Goal: Task Accomplishment & Management: Manage account settings

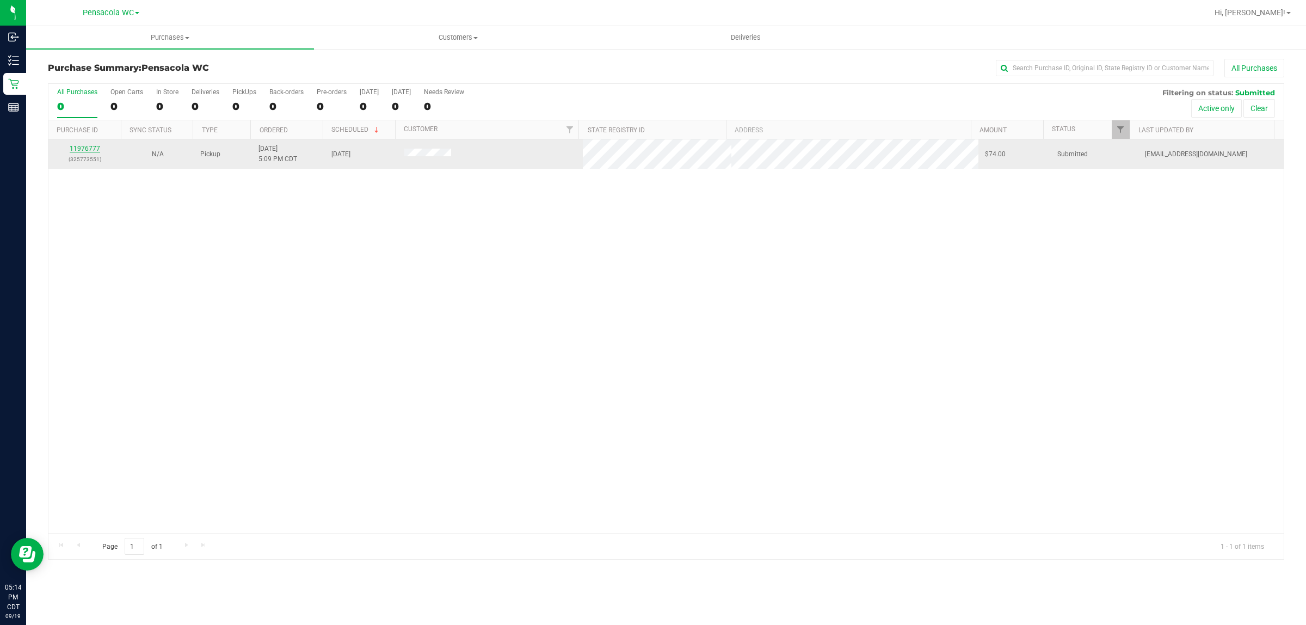
click at [80, 147] on link "11976777" at bounding box center [85, 149] width 30 height 8
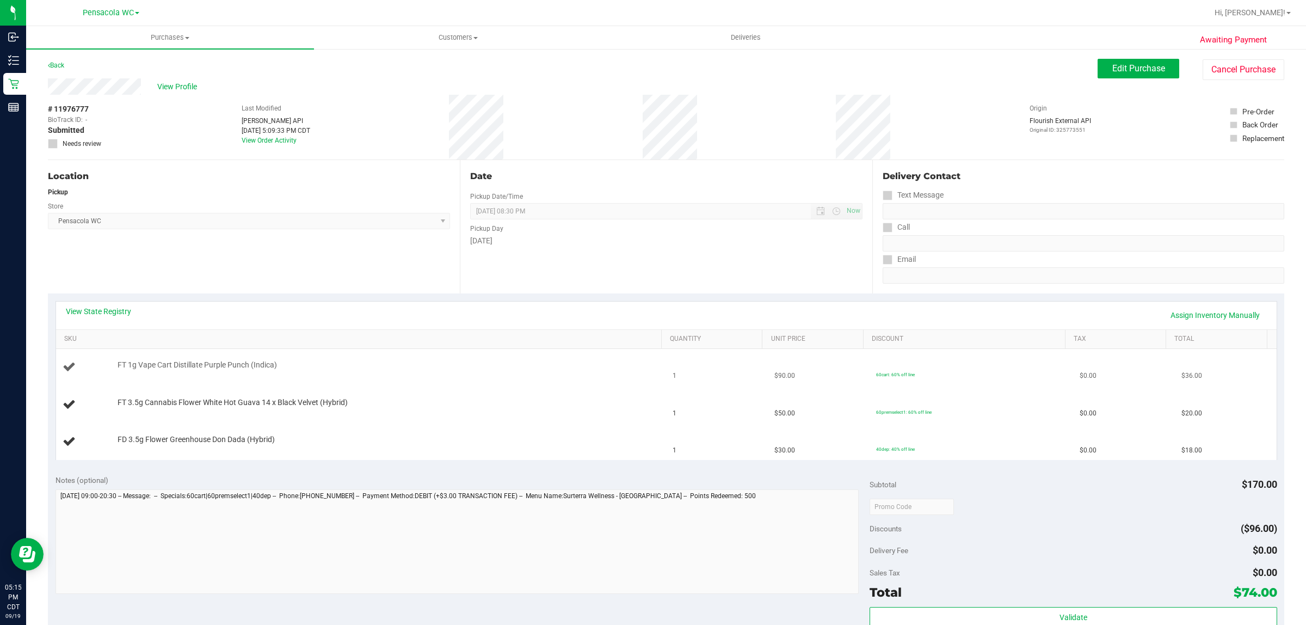
click at [373, 365] on div "FT 1g Vape Cart Distillate Purple Punch (Indica)" at bounding box center [383, 365] width 543 height 11
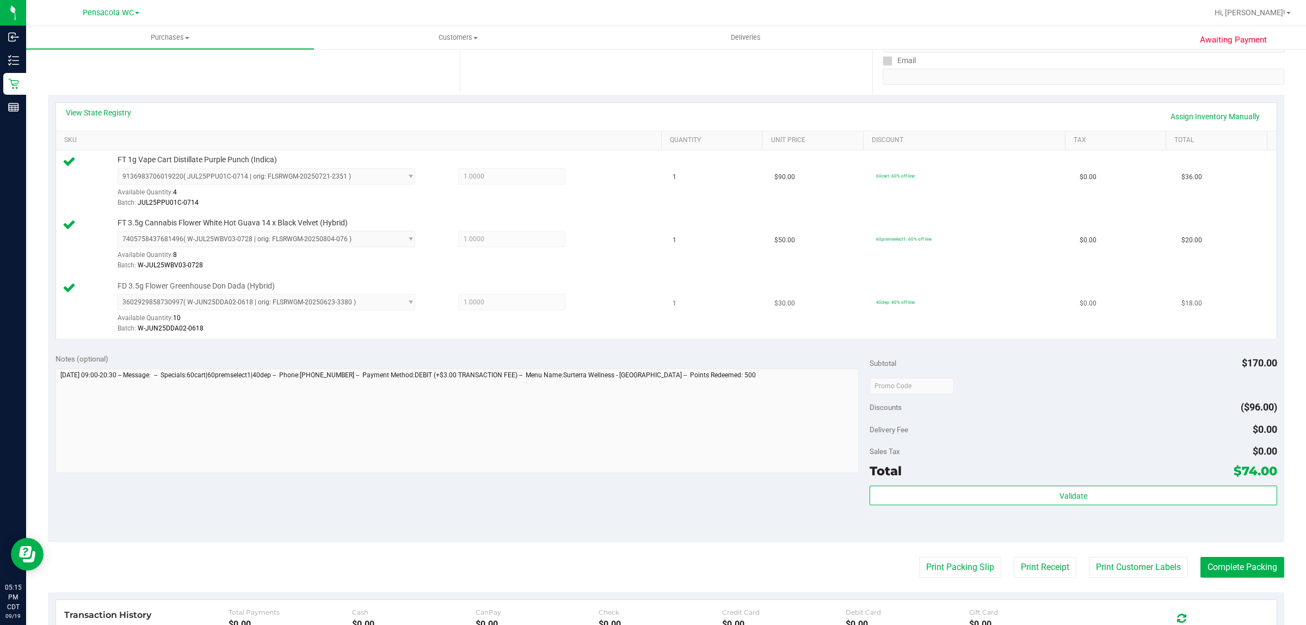
scroll to position [214, 0]
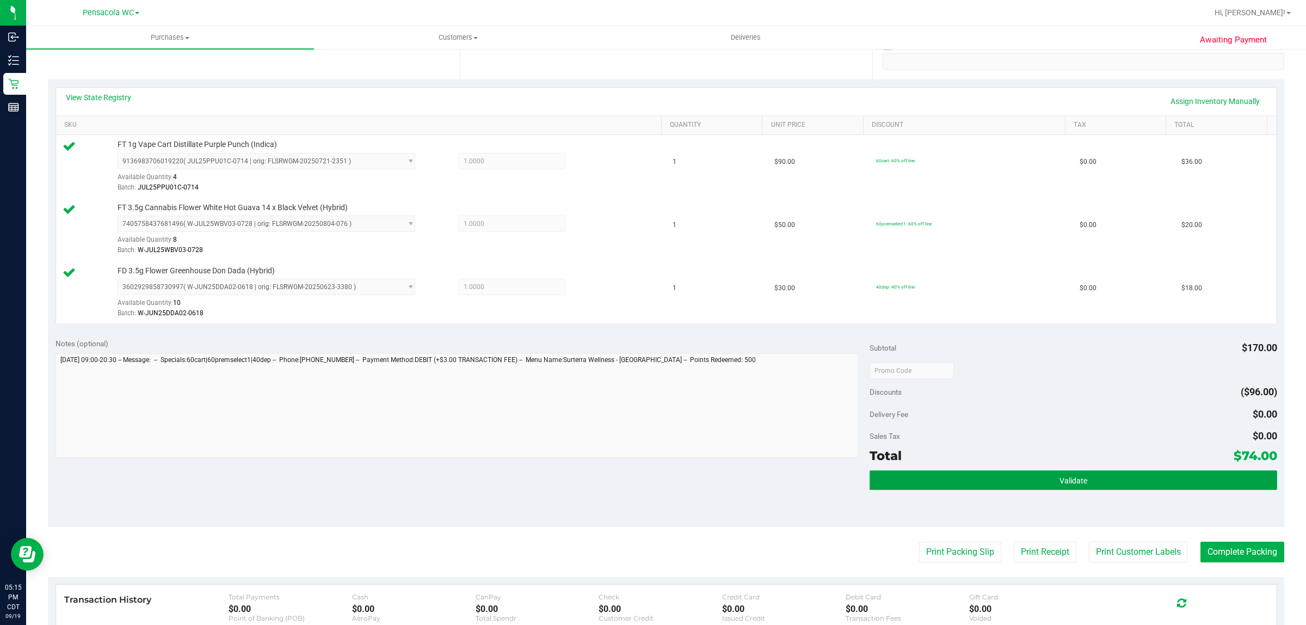
click at [1059, 482] on span "Validate" at bounding box center [1073, 480] width 28 height 9
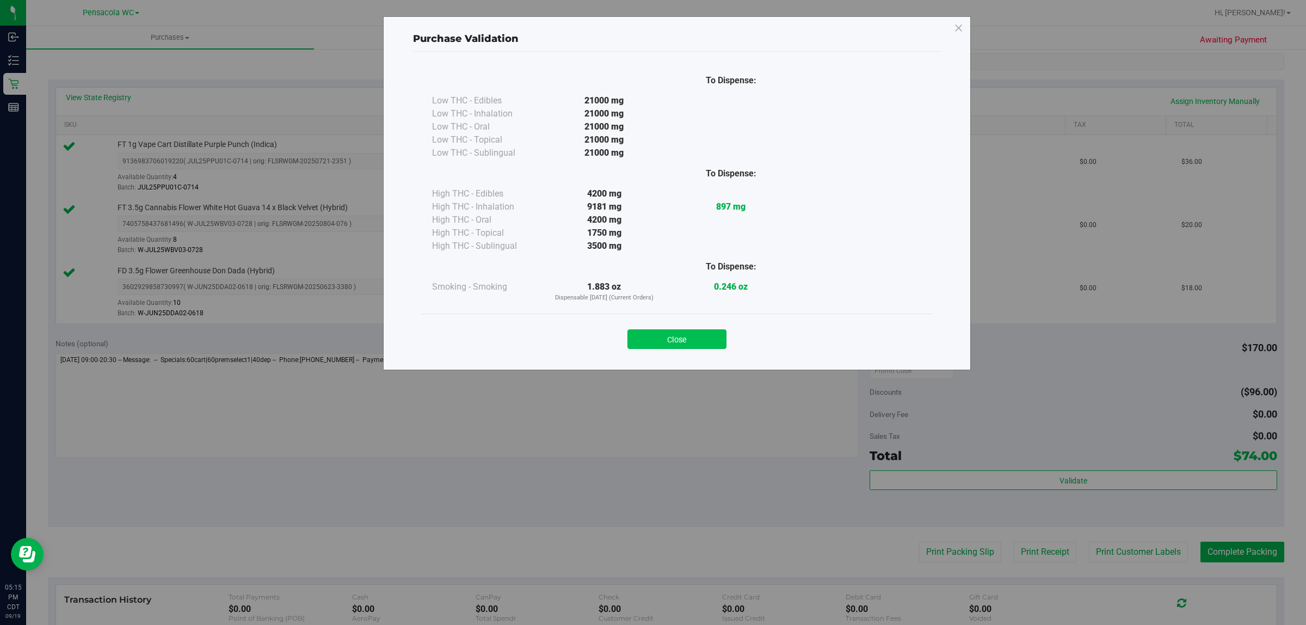
click at [694, 338] on button "Close" at bounding box center [676, 339] width 99 height 20
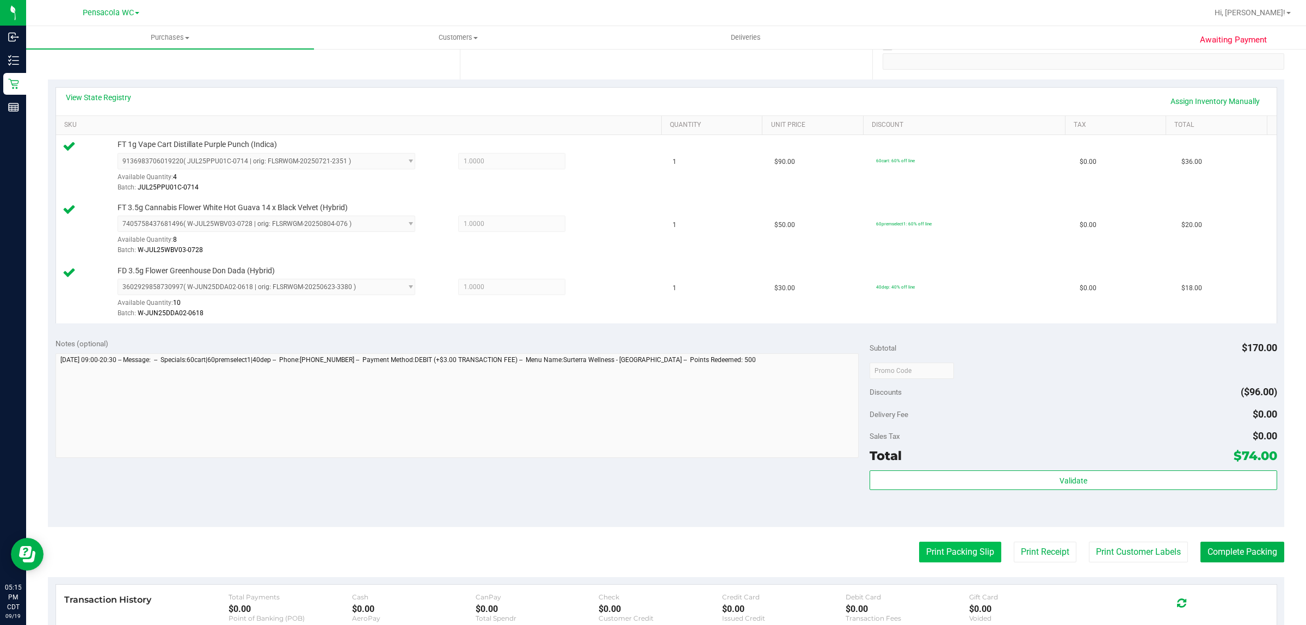
click at [940, 550] on button "Print Packing Slip" at bounding box center [960, 551] width 82 height 21
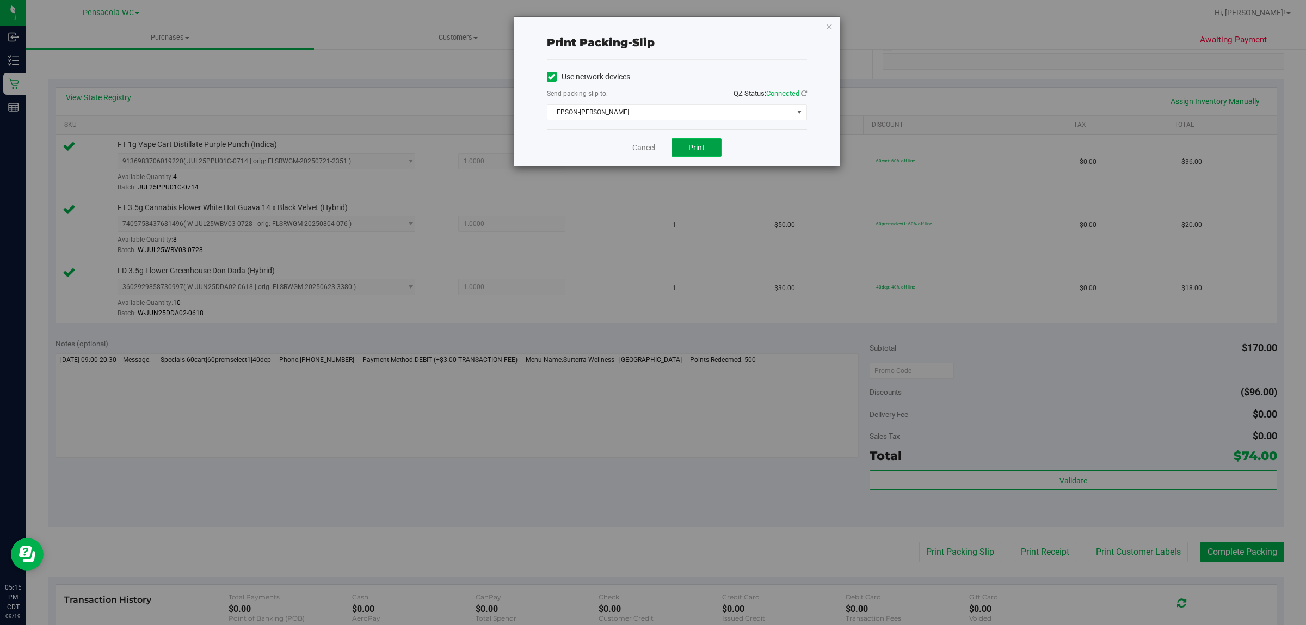
click at [691, 156] on button "Print" at bounding box center [696, 147] width 50 height 18
click at [648, 153] on link "Cancel" at bounding box center [643, 147] width 23 height 11
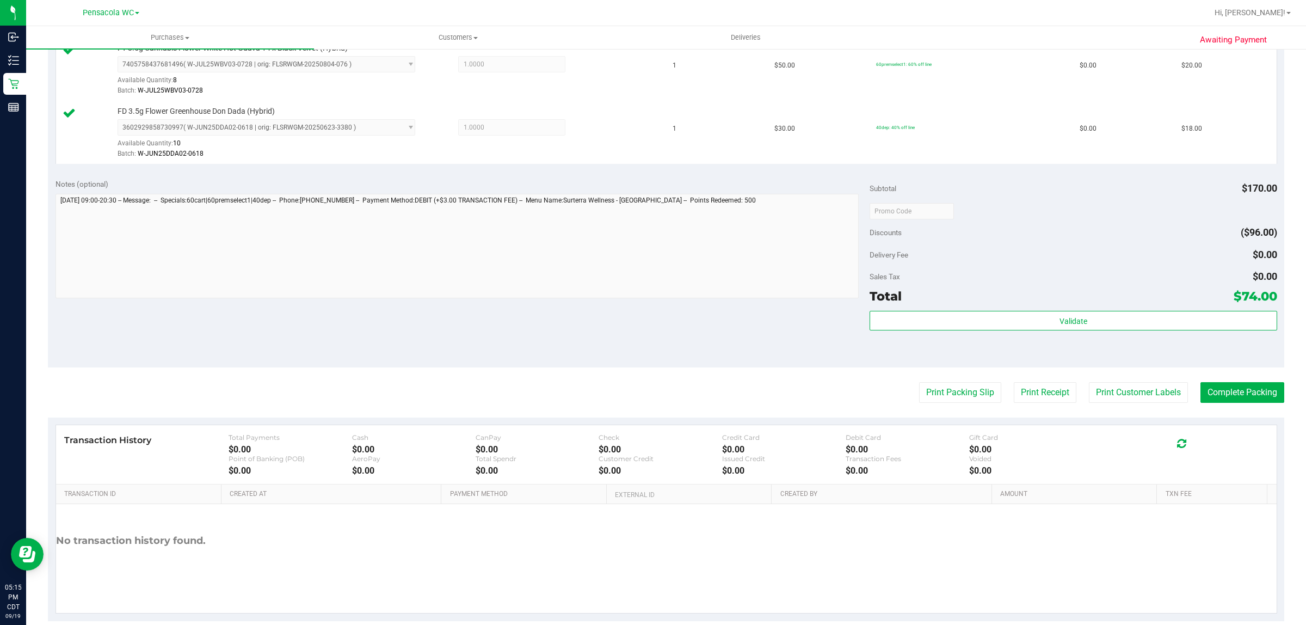
scroll to position [380, 0]
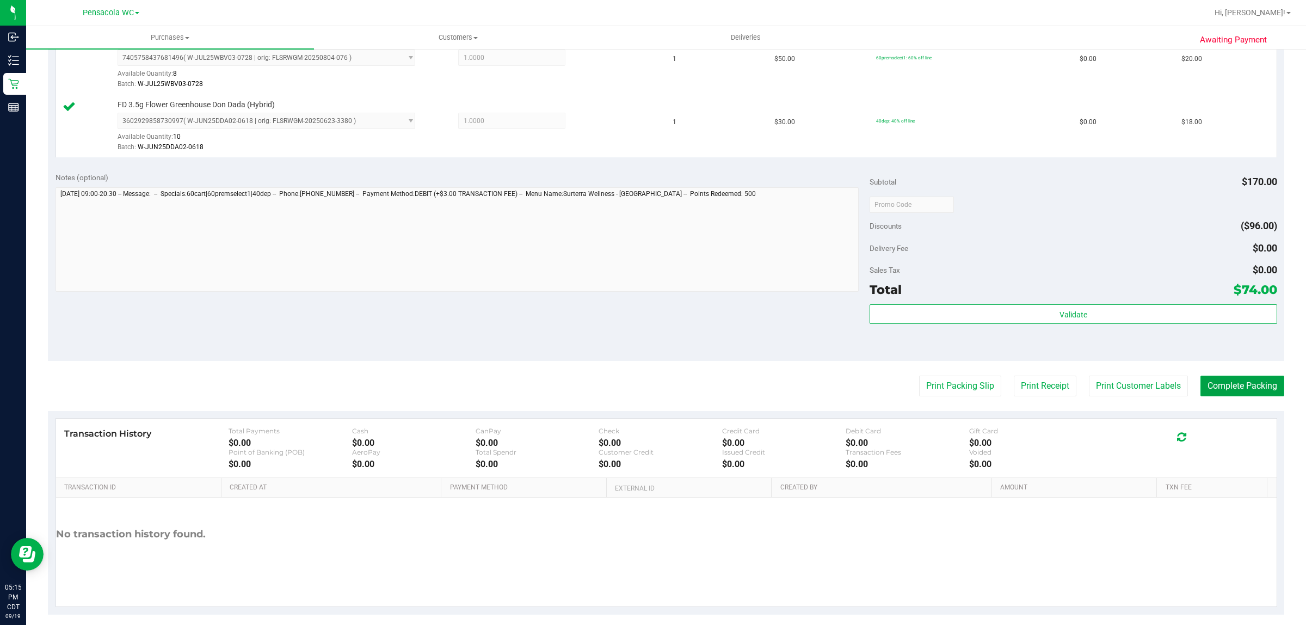
click at [1249, 385] on button "Complete Packing" at bounding box center [1242, 385] width 84 height 21
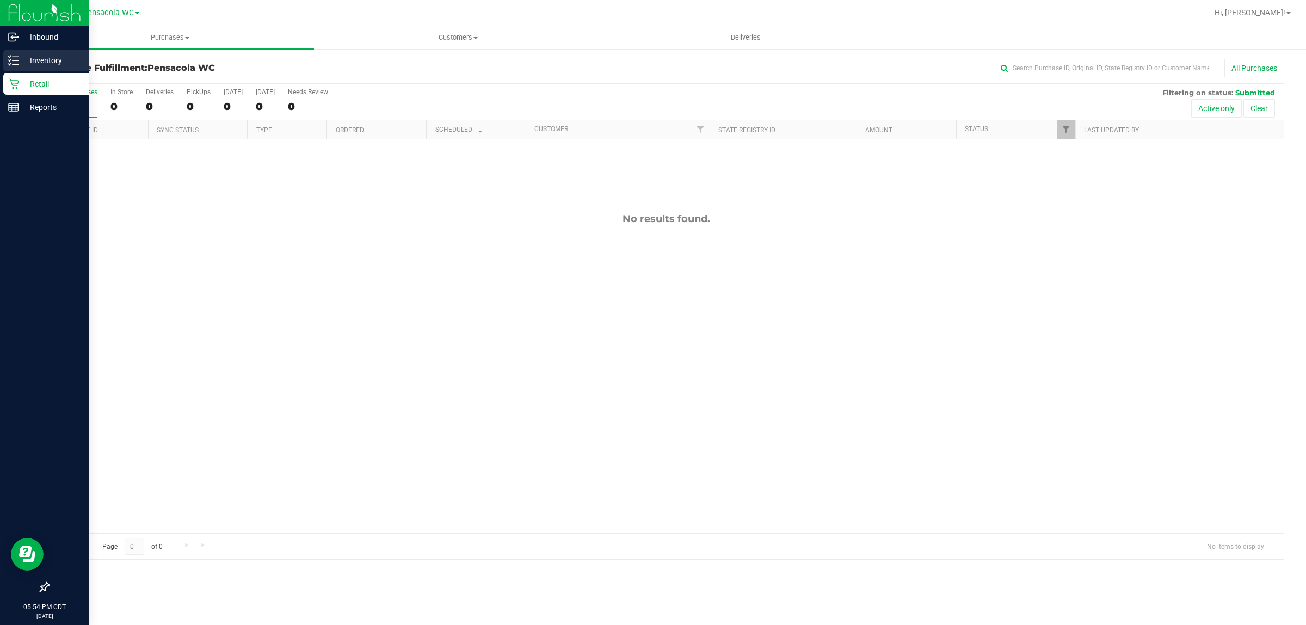
click at [50, 54] on p "Inventory" at bounding box center [51, 60] width 65 height 13
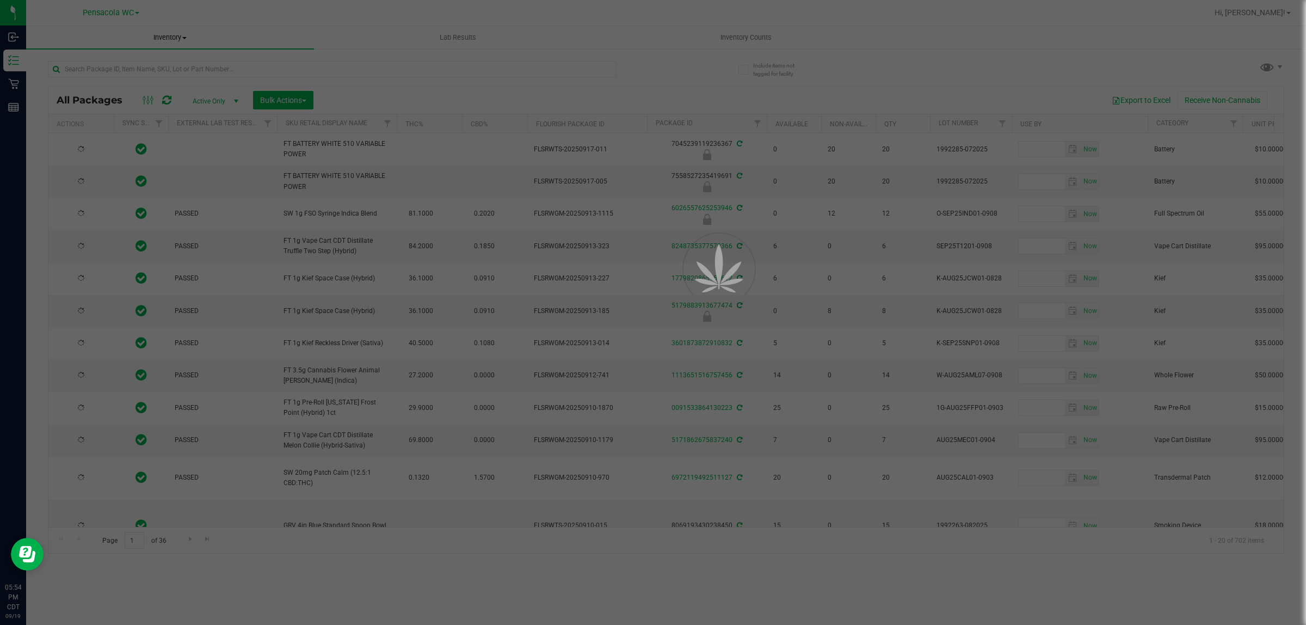
click at [205, 67] on div at bounding box center [653, 312] width 1306 height 625
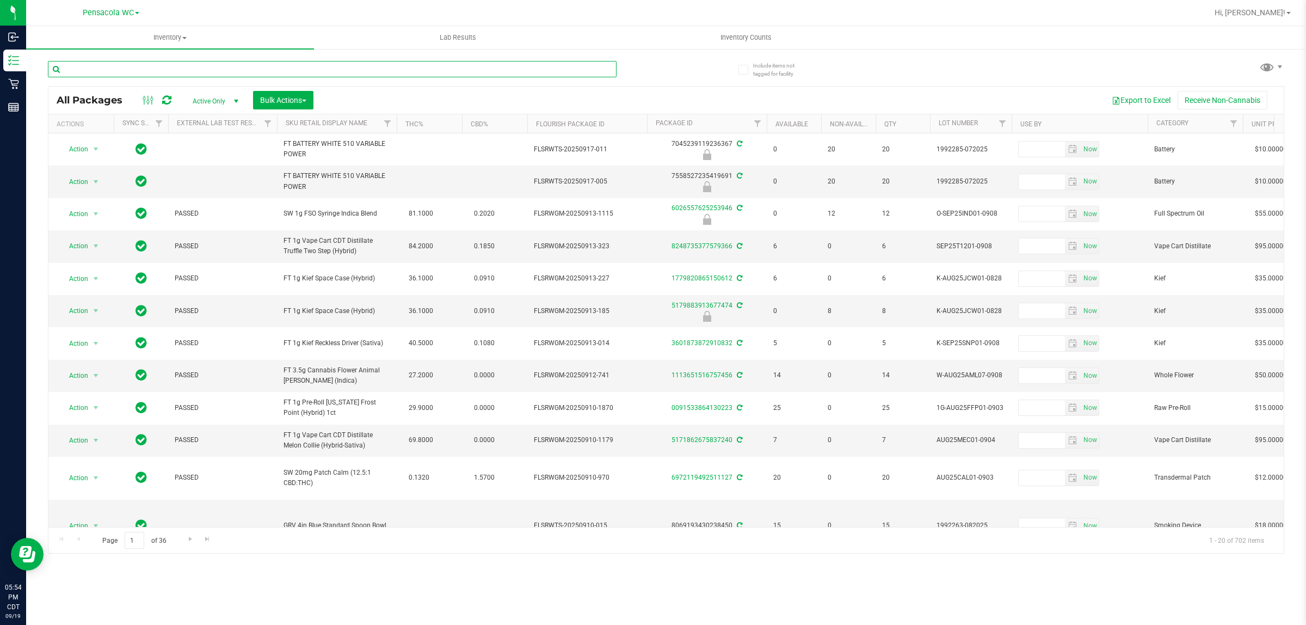
click at [205, 68] on input "text" at bounding box center [332, 69] width 569 height 16
type input "lmz"
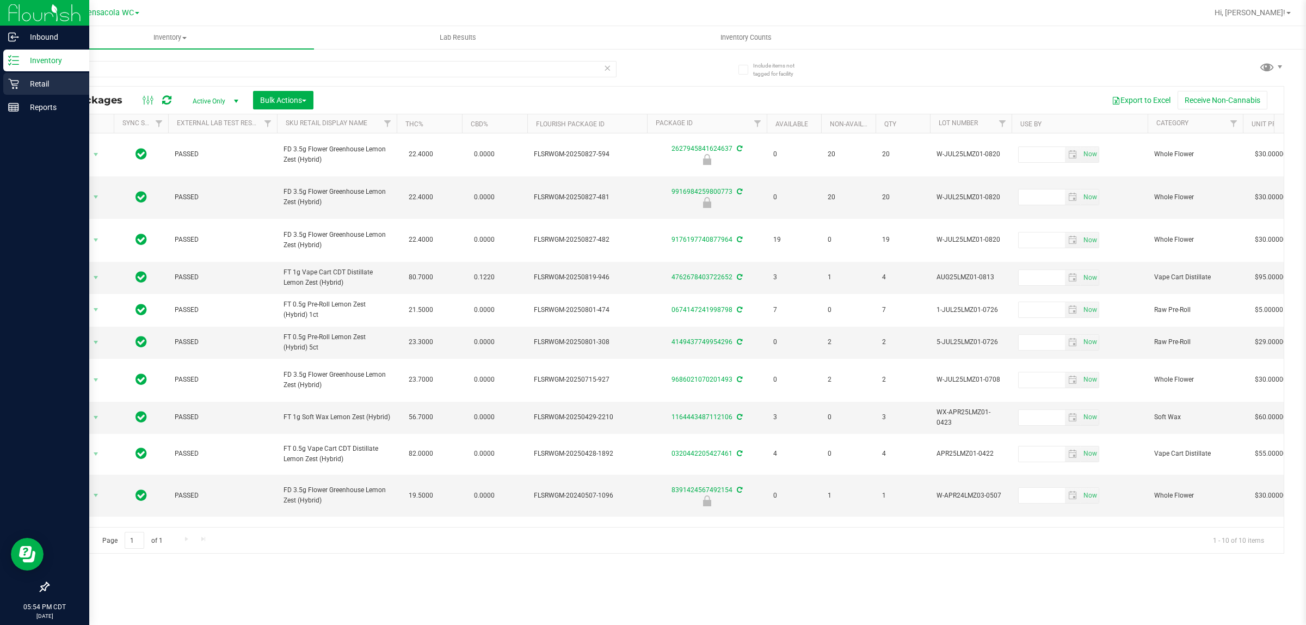
click at [56, 82] on p "Retail" at bounding box center [51, 83] width 65 height 13
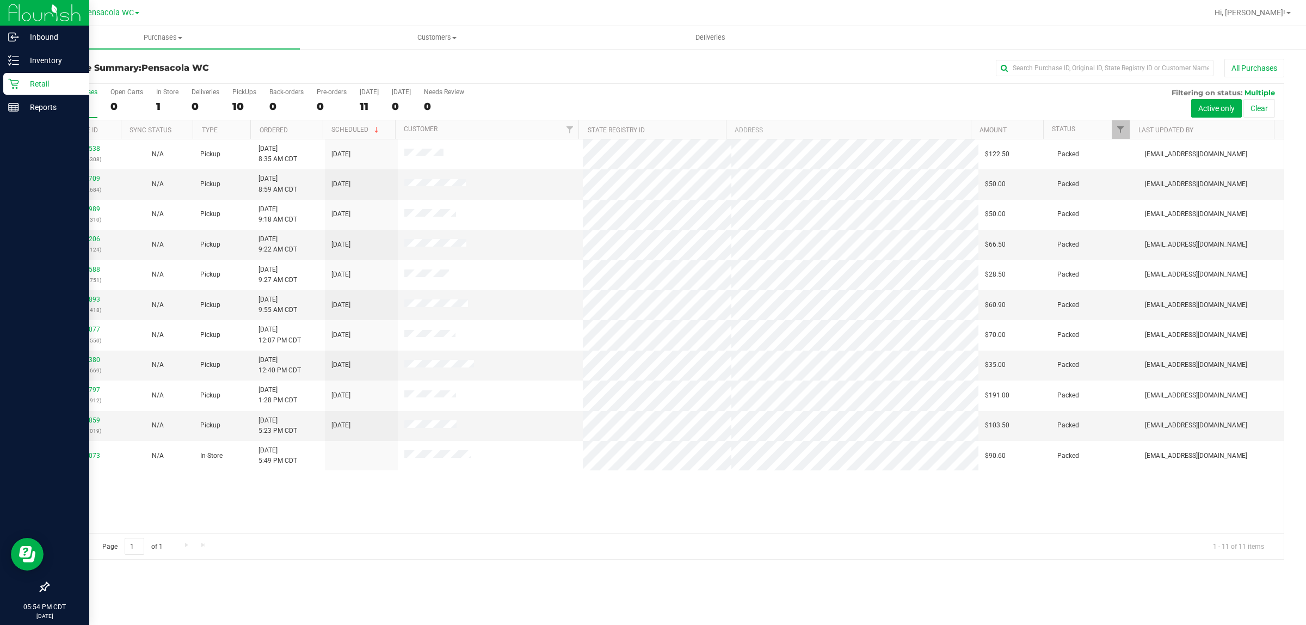
click at [30, 88] on p "Retail" at bounding box center [51, 83] width 65 height 13
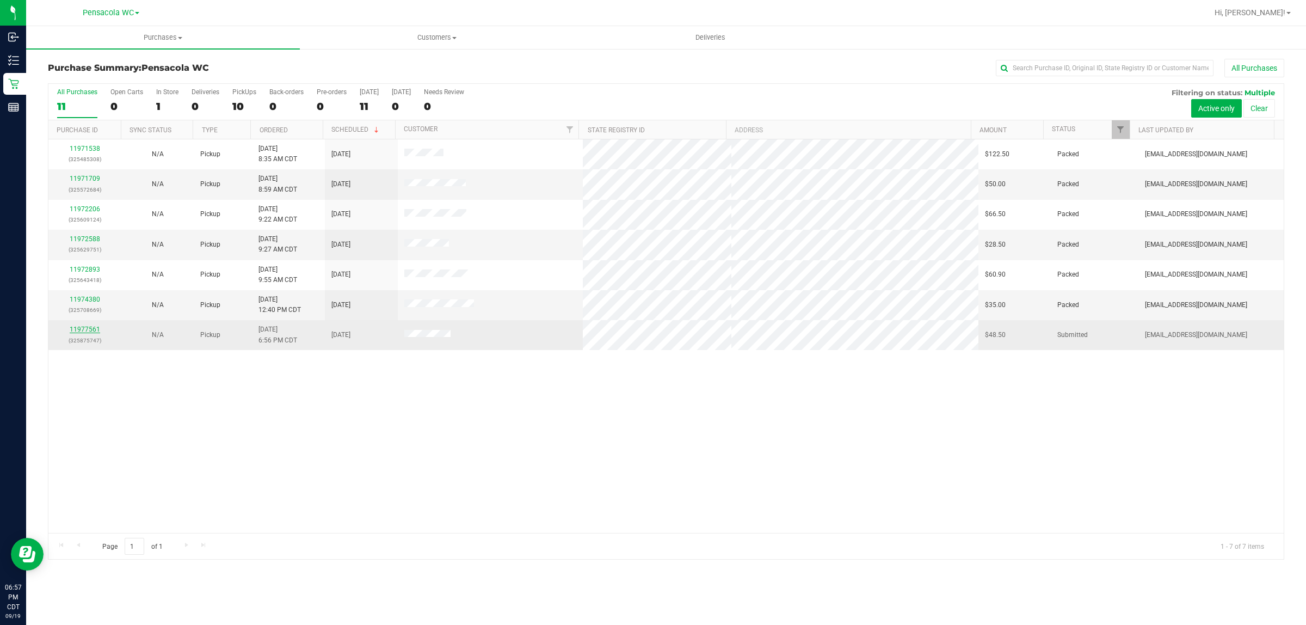
click at [79, 329] on link "11977561" at bounding box center [85, 329] width 30 height 8
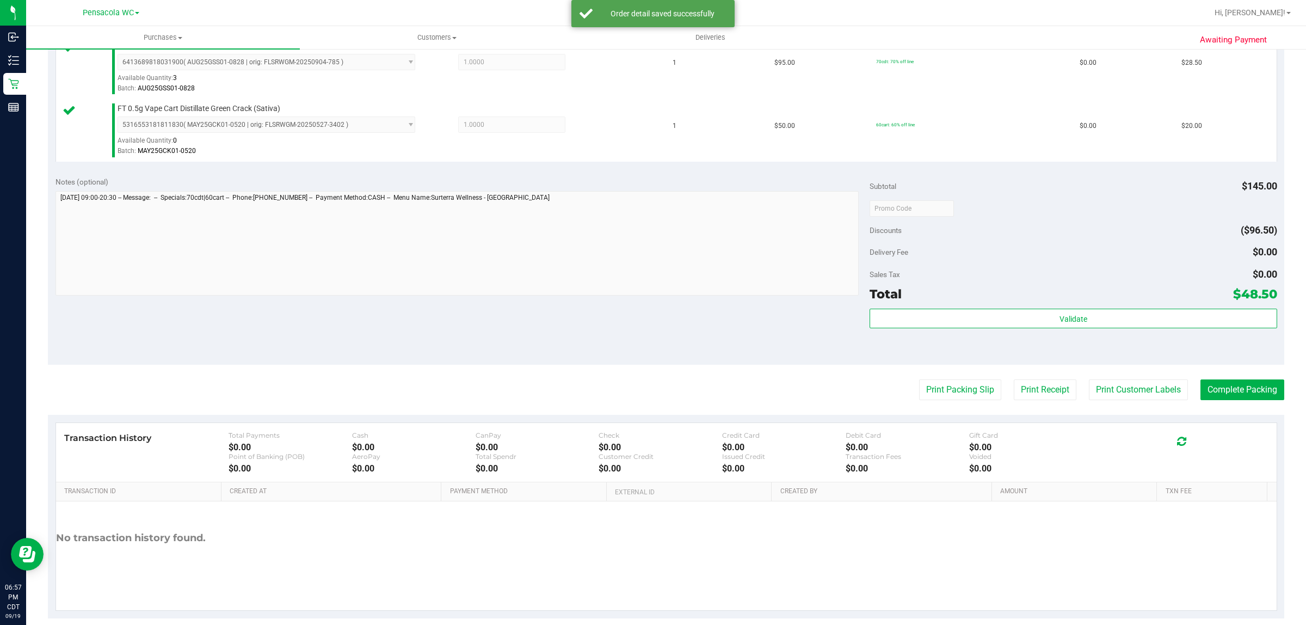
scroll to position [328, 0]
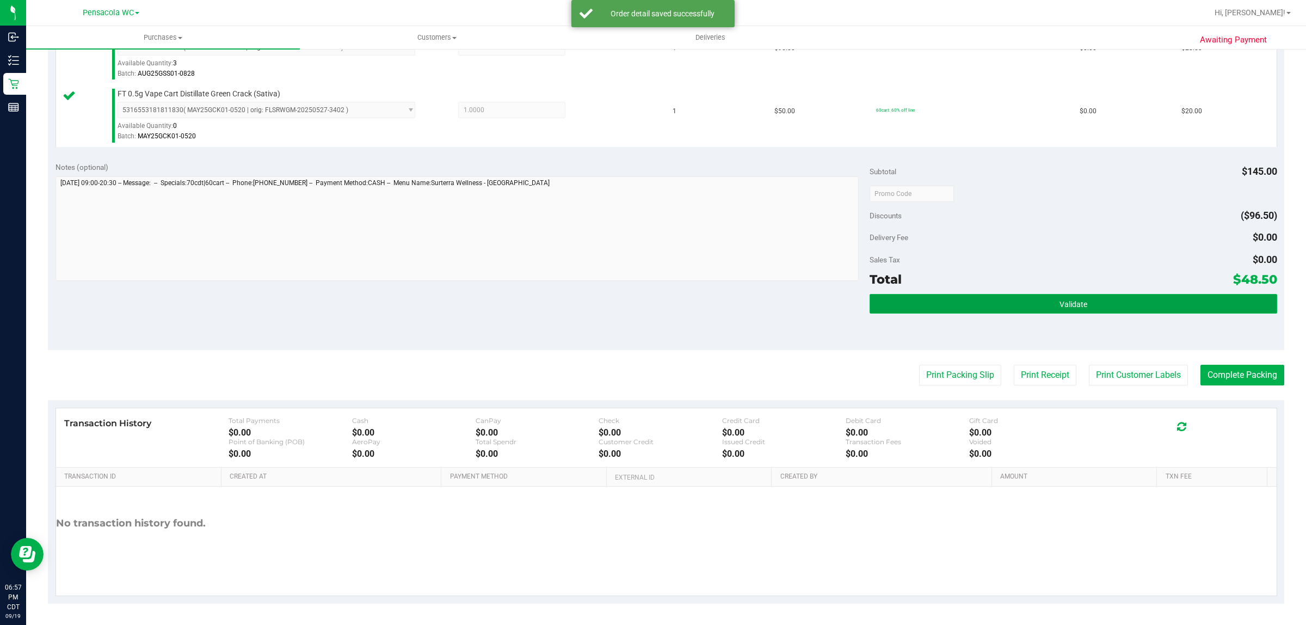
click at [1024, 311] on button "Validate" at bounding box center [1072, 304] width 407 height 20
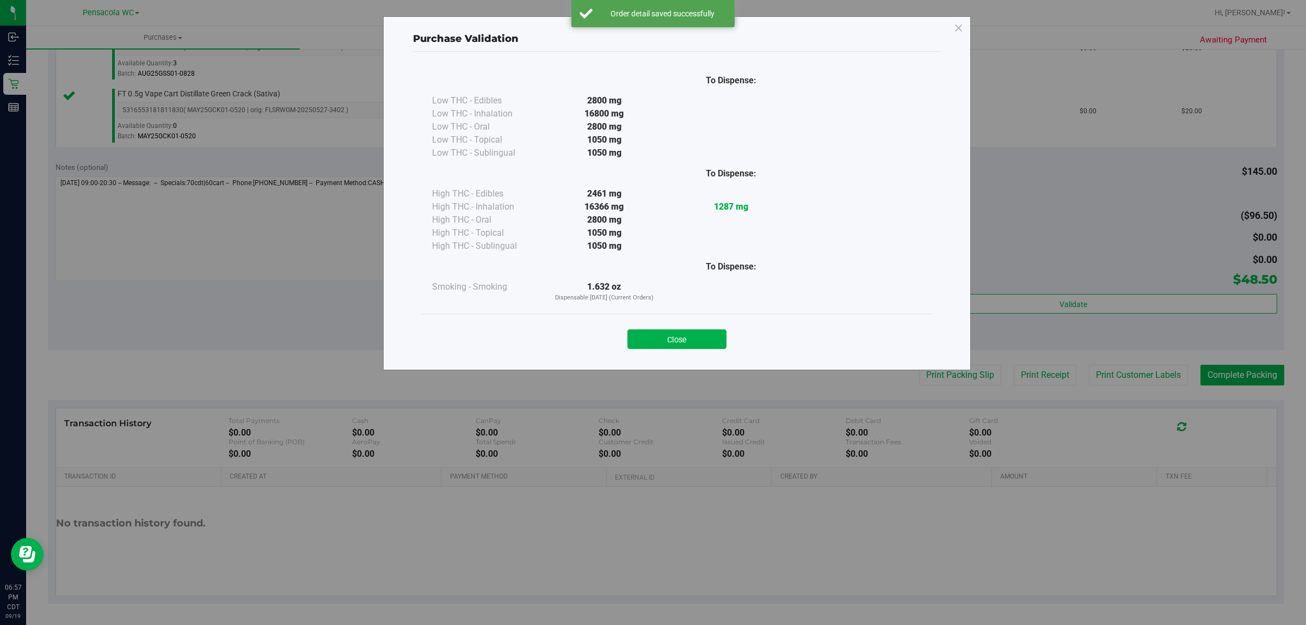
click at [1038, 316] on div "Purchase Validation To Dispense: Low THC - Edibles 2800 mg" at bounding box center [657, 312] width 1314 height 625
click at [668, 334] on button "Close" at bounding box center [676, 339] width 99 height 20
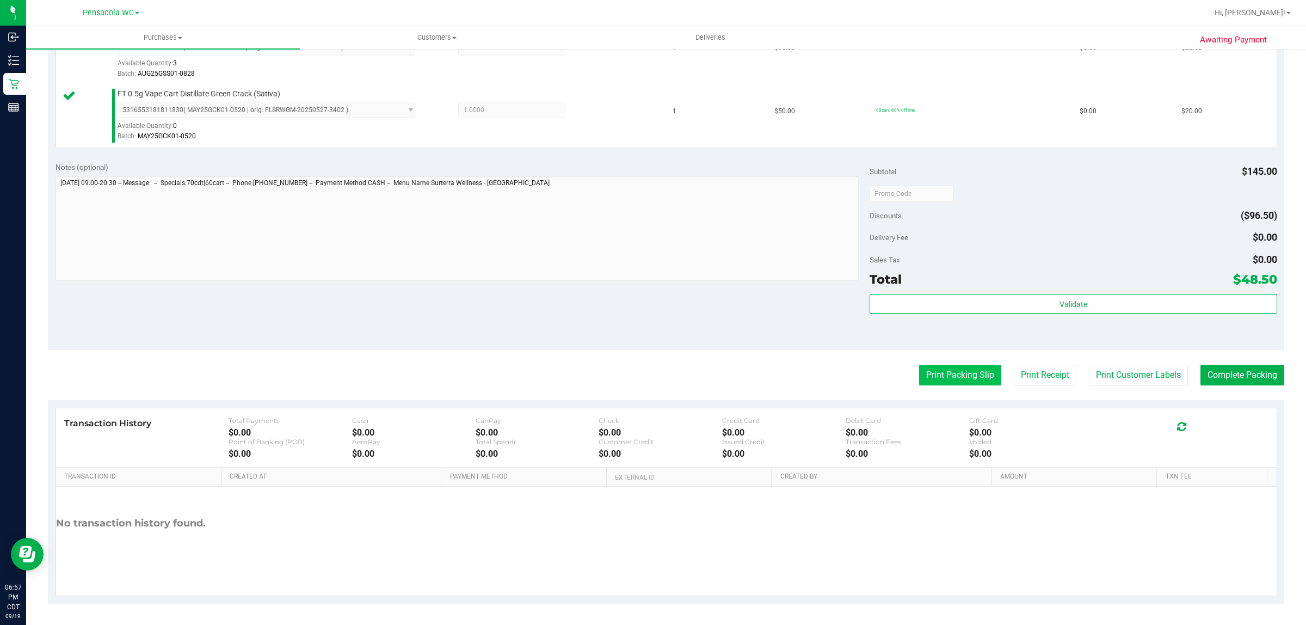
click at [923, 369] on button "Print Packing Slip" at bounding box center [960, 375] width 82 height 21
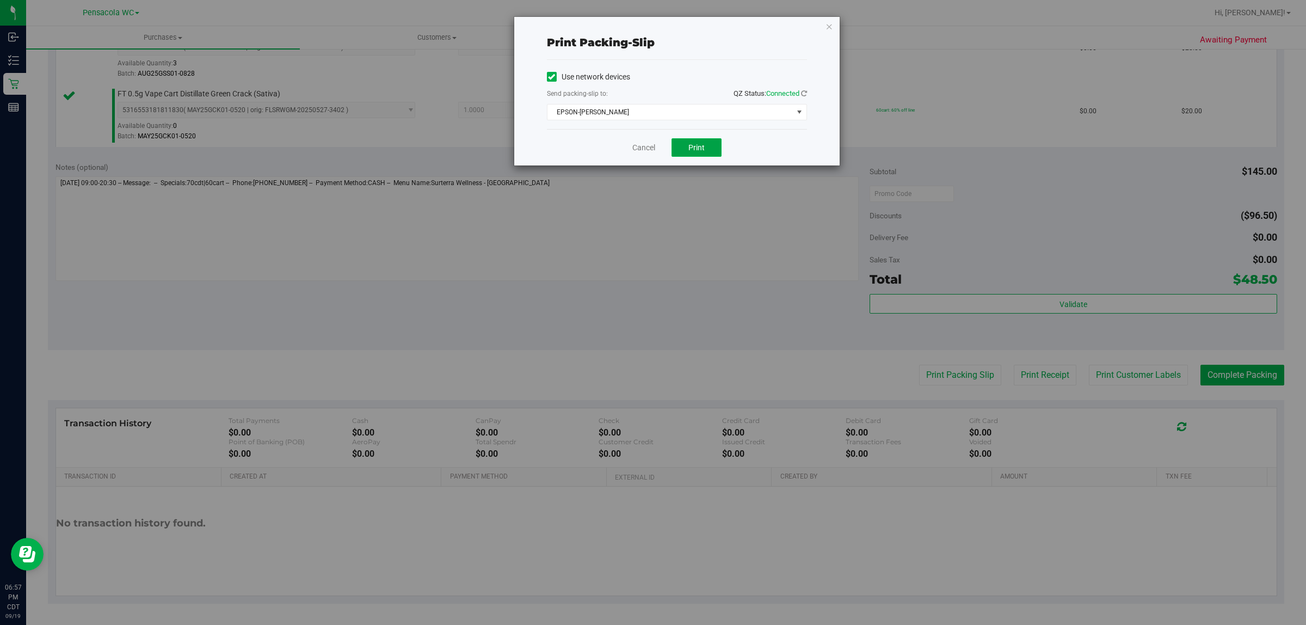
click at [689, 140] on button "Print" at bounding box center [696, 147] width 50 height 18
click at [829, 28] on icon "button" at bounding box center [829, 26] width 8 height 13
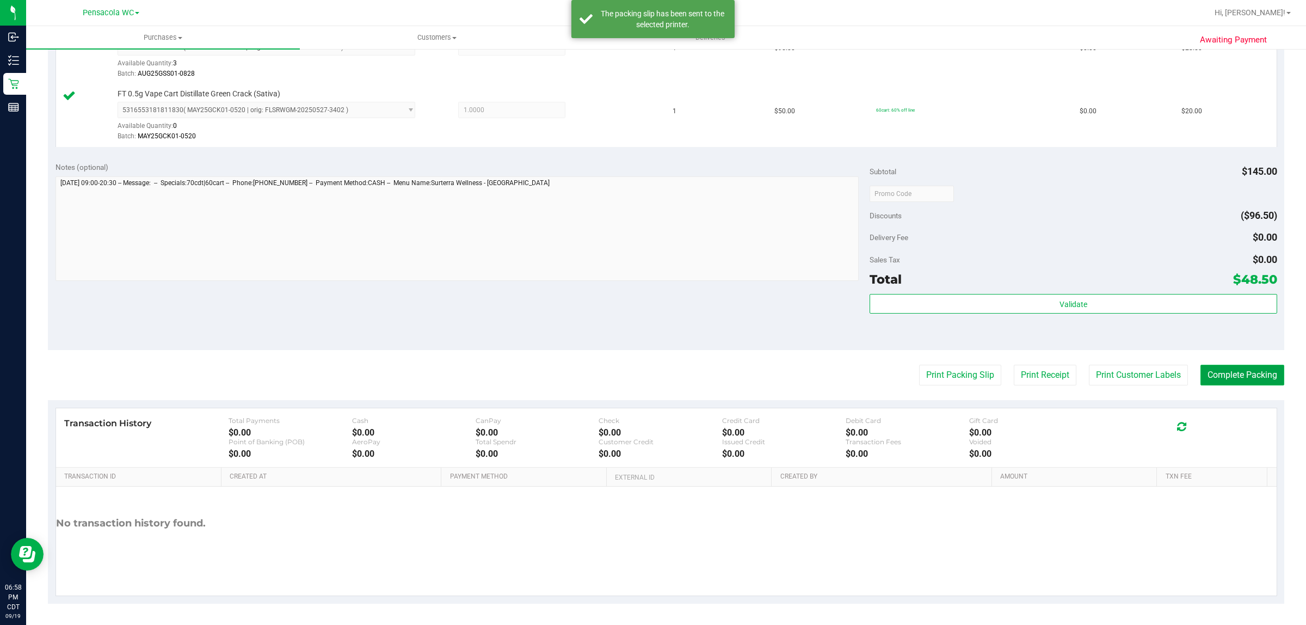
click at [1260, 384] on button "Complete Packing" at bounding box center [1242, 375] width 84 height 21
